Goal: Task Accomplishment & Management: Use online tool/utility

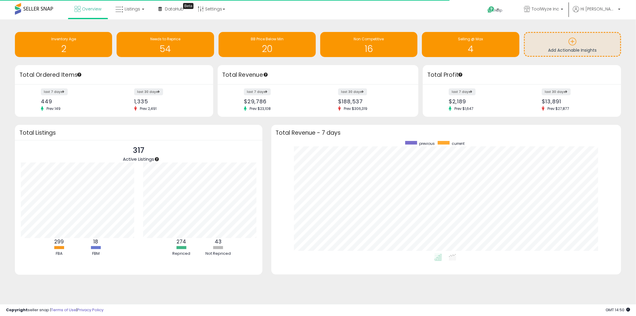
scroll to position [112, 338]
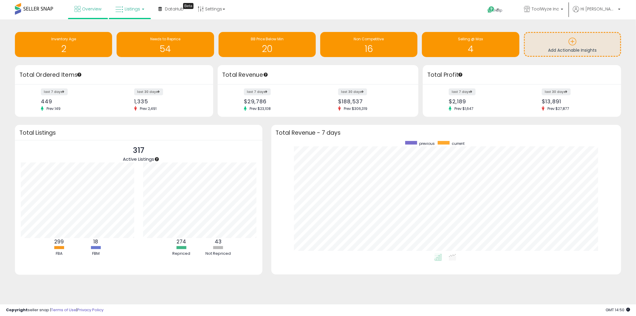
click at [135, 14] on link "Listings" at bounding box center [130, 9] width 38 height 18
drag, startPoint x: 133, startPoint y: 23, endPoint x: 133, endPoint y: 33, distance: 10.2
click at [133, 33] on li at bounding box center [134, 30] width 50 height 21
click at [133, 33] on div "Needs to Reprice 54" at bounding box center [165, 44] width 97 height 25
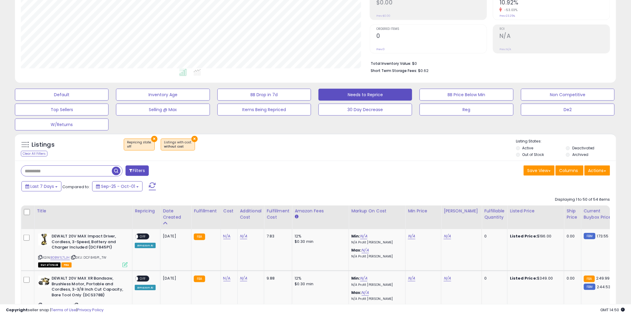
scroll to position [122, 349]
click at [153, 139] on button "×" at bounding box center [154, 139] width 6 height 6
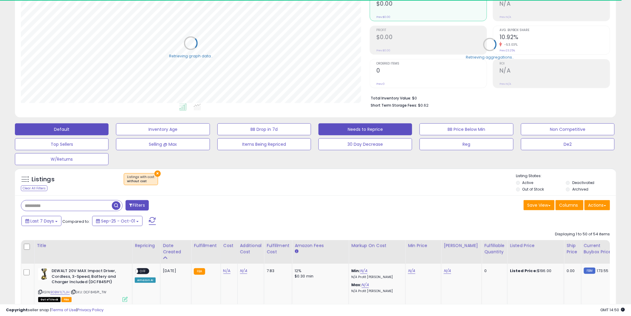
click at [69, 132] on button "Default" at bounding box center [62, 129] width 94 height 12
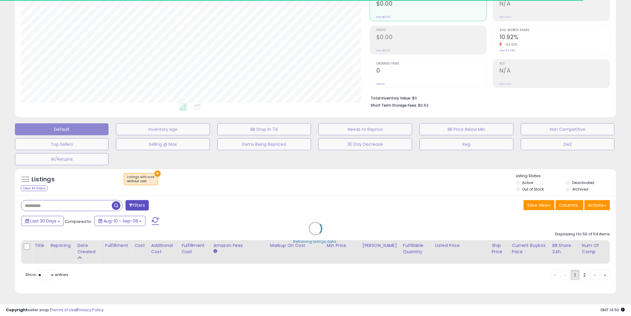
click at [154, 172] on div "Retrieving listings data.." at bounding box center [315, 233] width 610 height 136
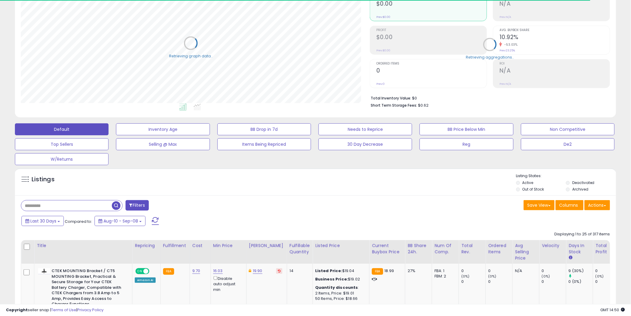
select select "**"
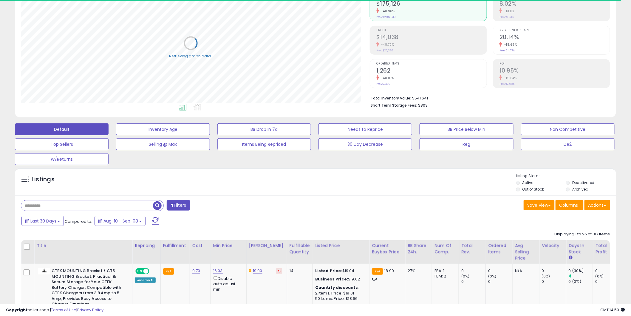
click at [72, 208] on input "text" at bounding box center [87, 205] width 132 height 10
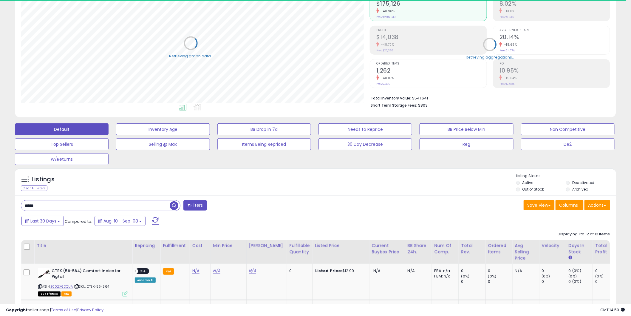
scroll to position [298084, 297857]
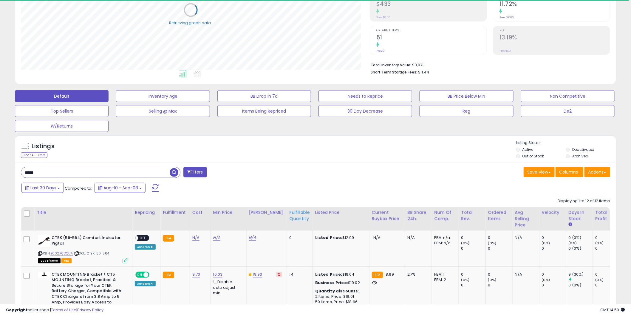
click at [293, 213] on div "Fulfillable Quantity" at bounding box center [300, 215] width 21 height 13
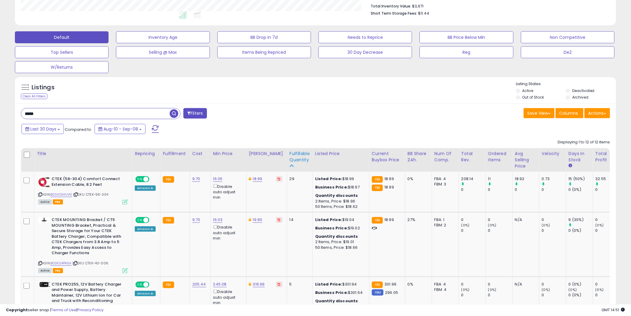
scroll to position [152, 0]
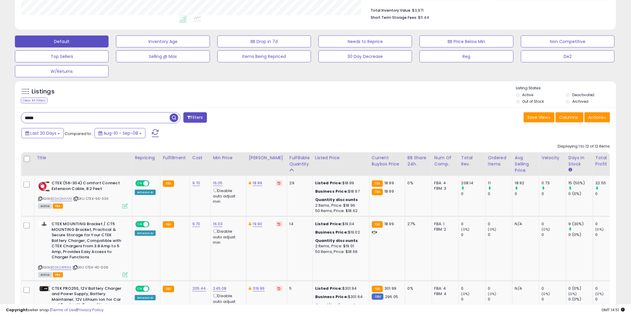
click at [46, 121] on input "*****" at bounding box center [95, 117] width 149 height 10
click at [43, 121] on input "*****" at bounding box center [95, 117] width 149 height 10
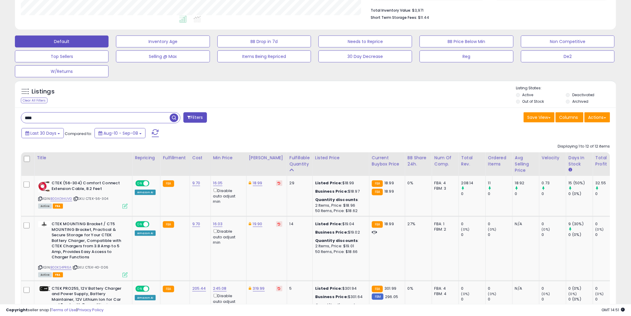
type input "****"
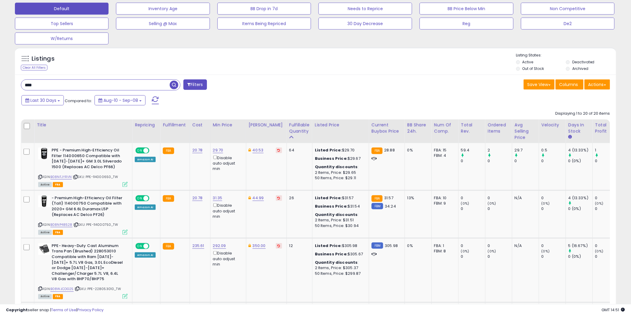
scroll to position [196, 0]
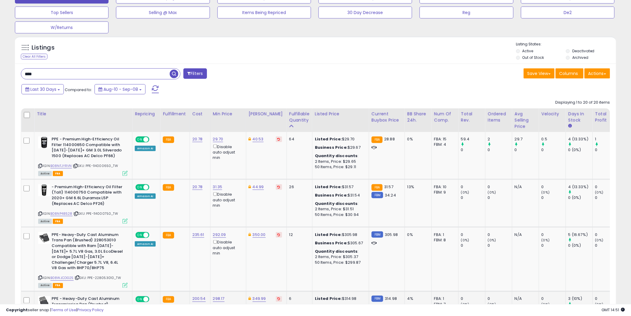
drag, startPoint x: 465, startPoint y: 298, endPoint x: 473, endPoint y: 297, distance: 8.1
click at [473, 297] on div "0" at bounding box center [473, 298] width 24 height 5
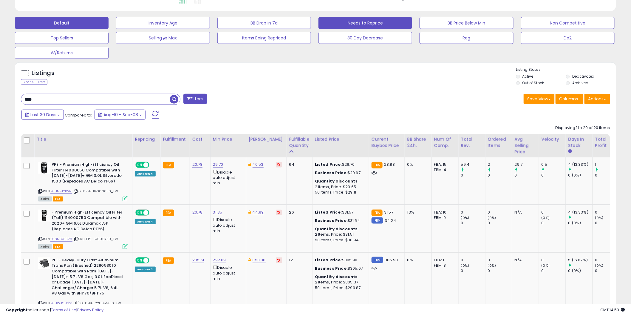
scroll to position [177, 0]
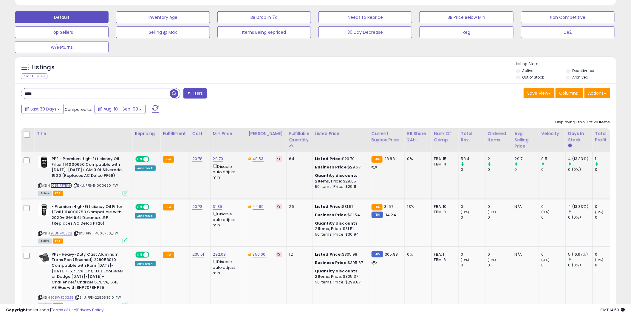
click at [67, 186] on link "B08NFJYRVN" at bounding box center [60, 185] width 21 height 5
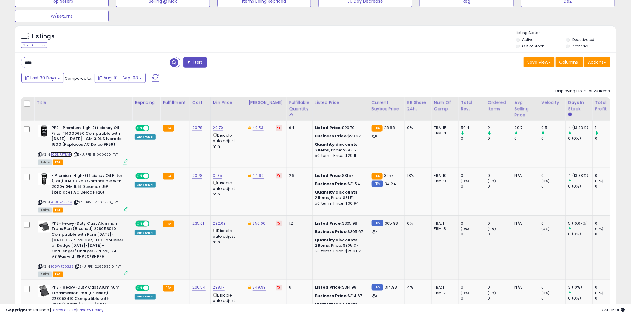
scroll to position [210, 0]
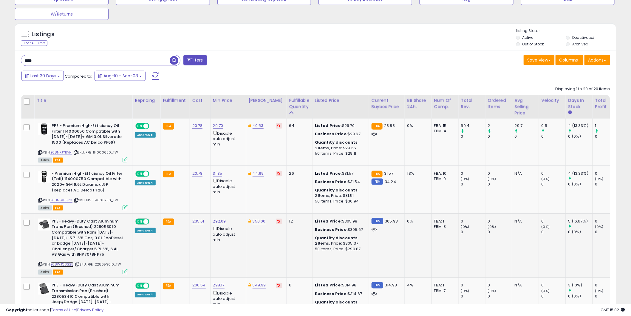
click at [67, 264] on link "B08WJCDG25" at bounding box center [61, 264] width 23 height 5
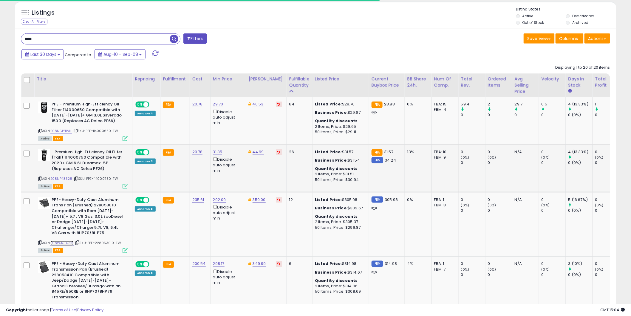
scroll to position [232, 0]
